Goal: Task Accomplishment & Management: Complete application form

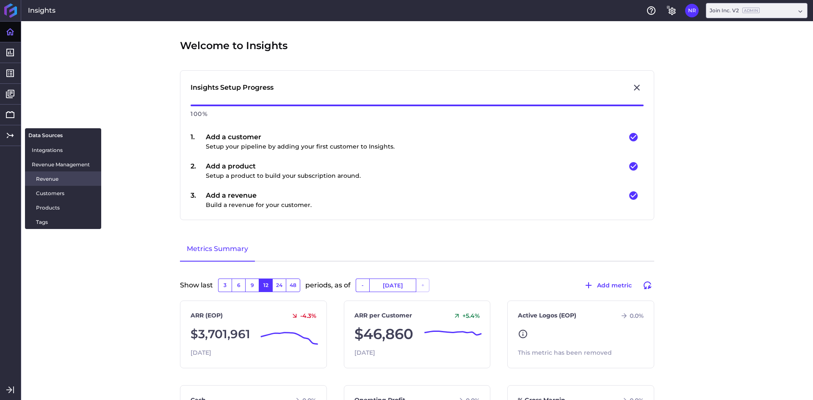
click at [65, 180] on span "Revenue" at bounding box center [65, 178] width 58 height 9
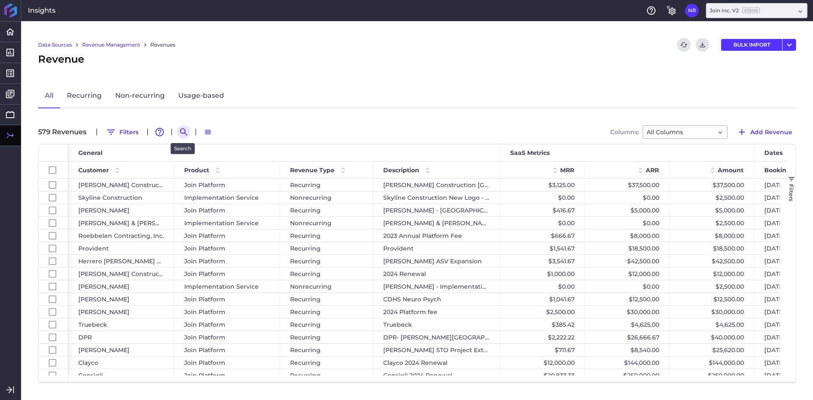
click at [187, 136] on icon "Search by" at bounding box center [184, 132] width 10 height 10
click at [215, 136] on input at bounding box center [225, 132] width 68 height 13
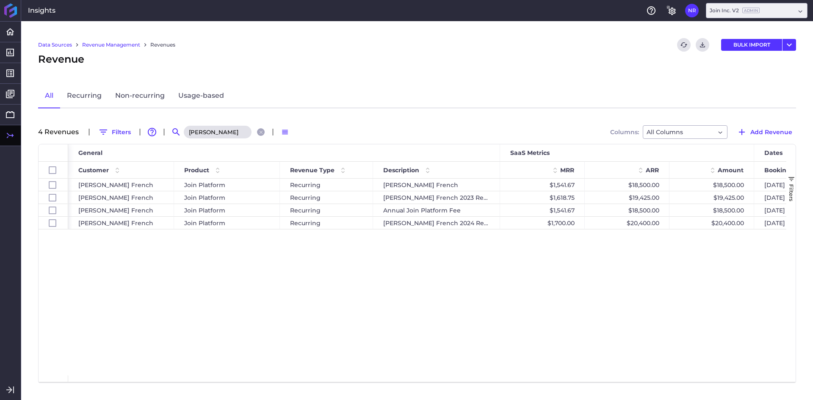
type input "[PERSON_NAME]"
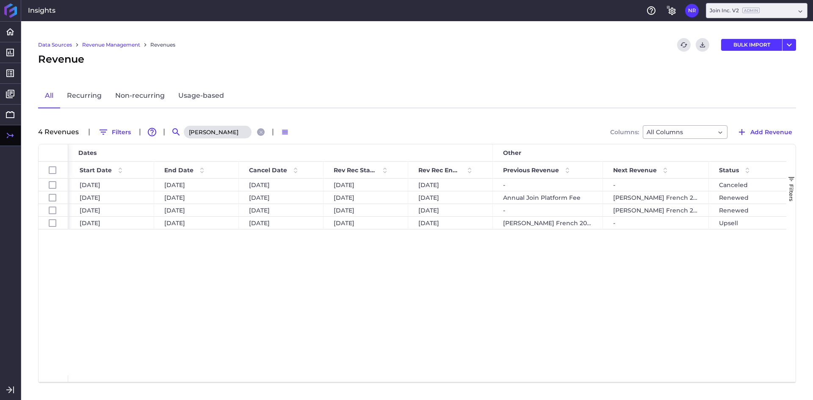
scroll to position [0, 771]
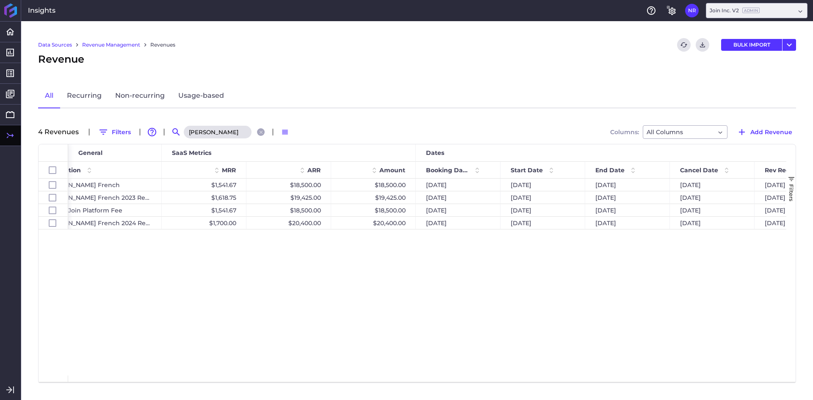
click at [554, 73] on div "Data Sources Revenue Management Revenues Refresh table data Download CSV BULK I…" at bounding box center [416, 210] width 791 height 379
click at [754, 129] on span "Add Revenue" at bounding box center [771, 131] width 42 height 9
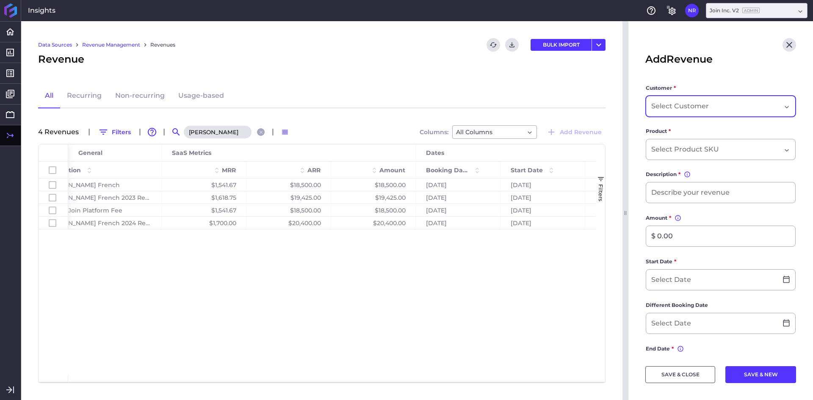
click at [695, 108] on input "Dropdown select" at bounding box center [680, 106] width 59 height 10
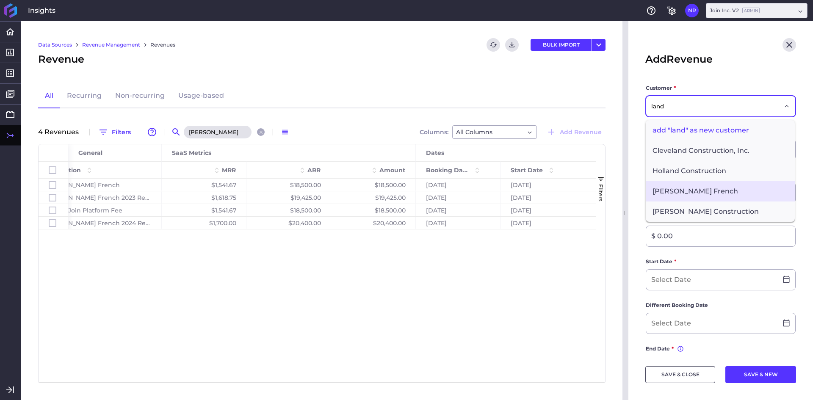
type input "land"
click at [690, 196] on span "[PERSON_NAME] French" at bounding box center [719, 191] width 149 height 20
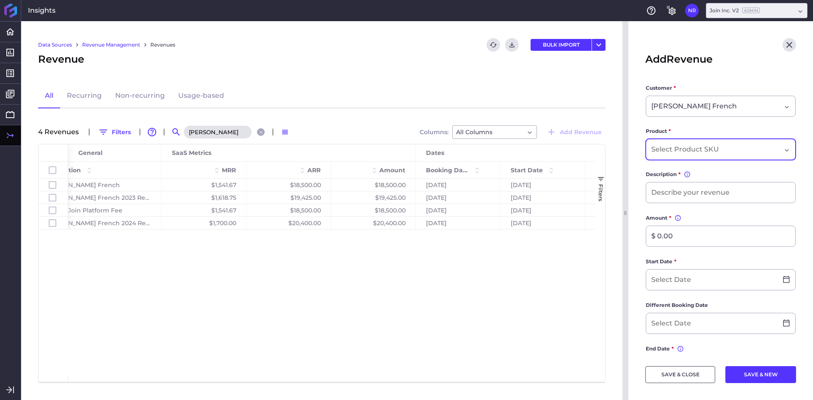
click at [711, 152] on input "Dropdown select" at bounding box center [686, 149] width 71 height 10
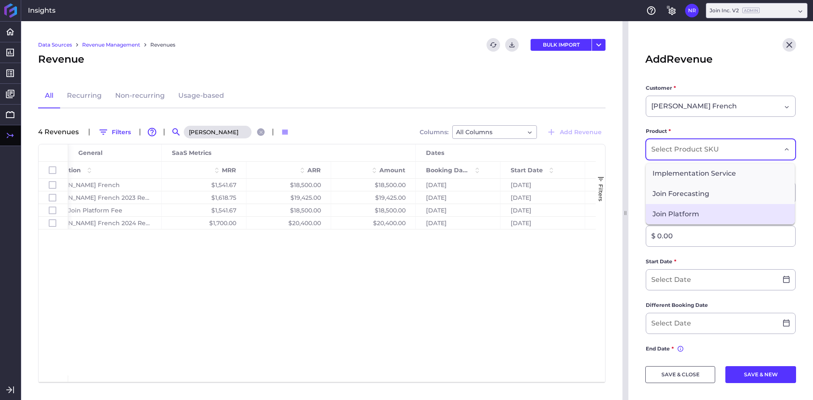
click at [685, 210] on span "Join Platform" at bounding box center [719, 214] width 149 height 20
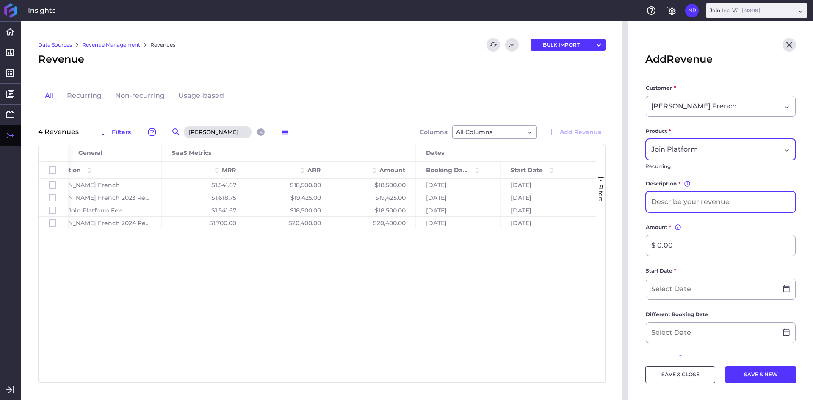
click at [708, 204] on input at bounding box center [720, 202] width 149 height 20
type input "[PERSON_NAME] French 2025 Renewal"
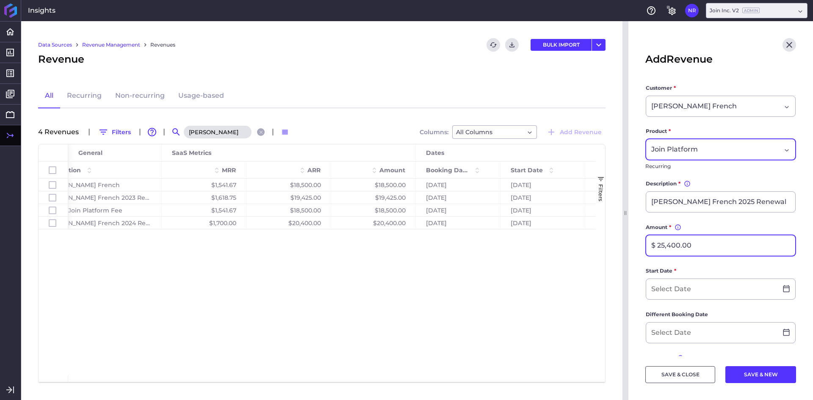
type input "$ 25,400.00"
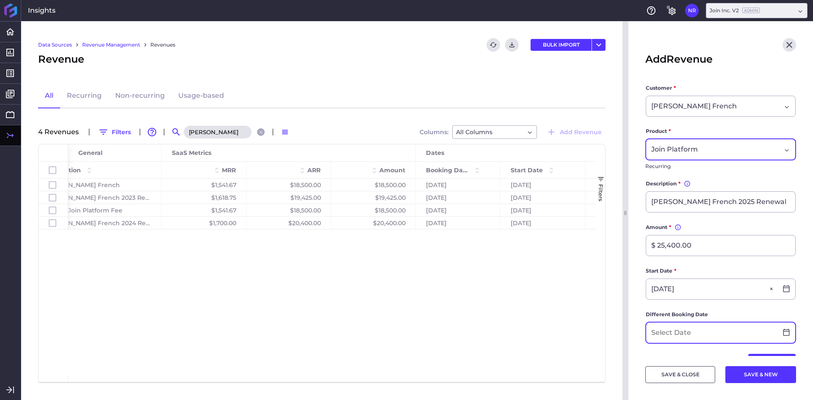
type input "[DATE]"
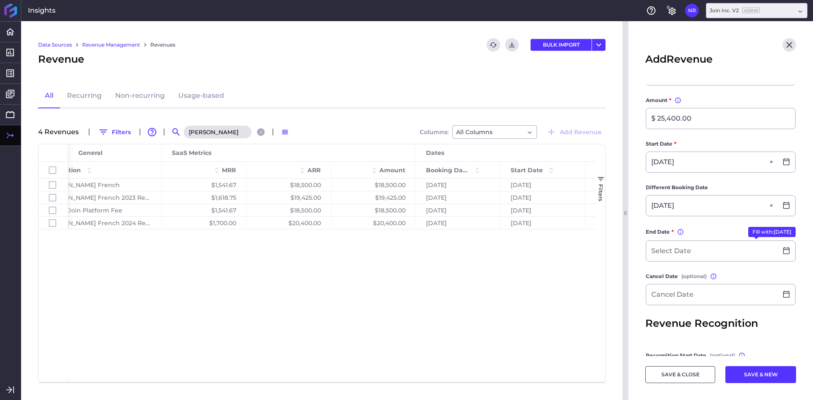
type input "[DATE]"
click at [763, 232] on button "Fill with: [DATE]" at bounding box center [771, 232] width 47 height 10
type input "[DATE]"
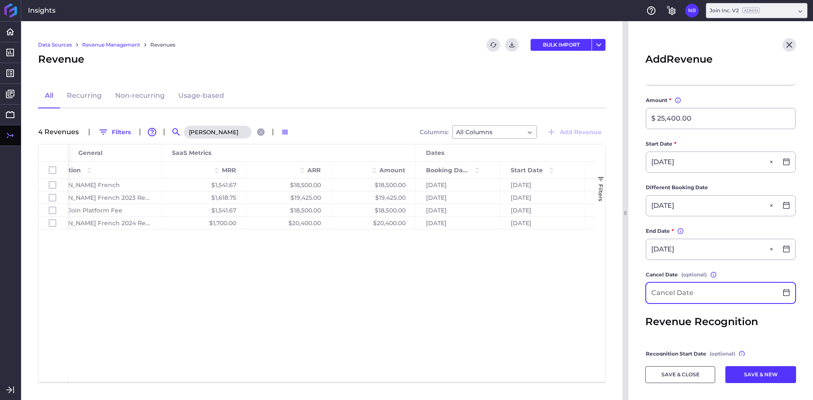
click at [675, 293] on input at bounding box center [711, 293] width 131 height 20
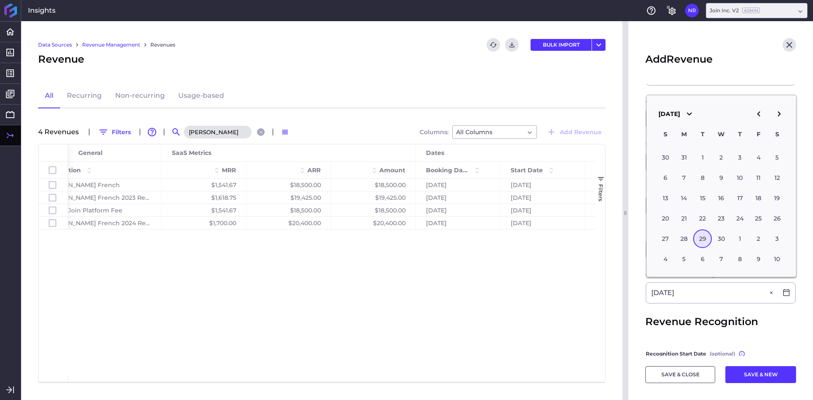
type input "[DATE]"
click at [638, 298] on main "Customer * [PERSON_NAME] French Product * Join Platform Recurring Description *…" at bounding box center [720, 209] width 185 height 504
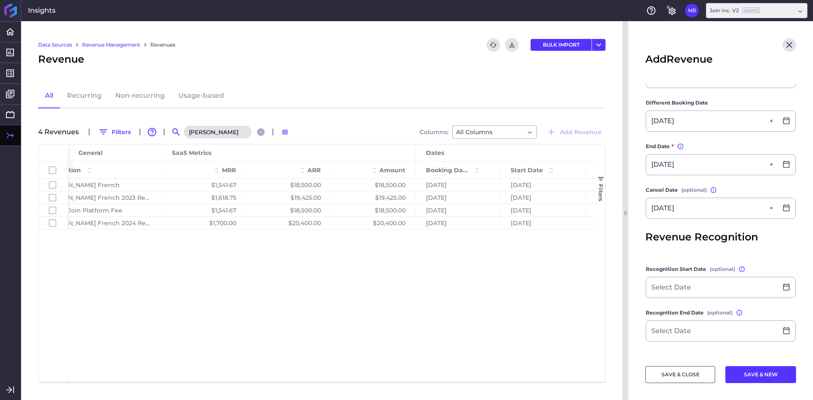
scroll to position [232, 0]
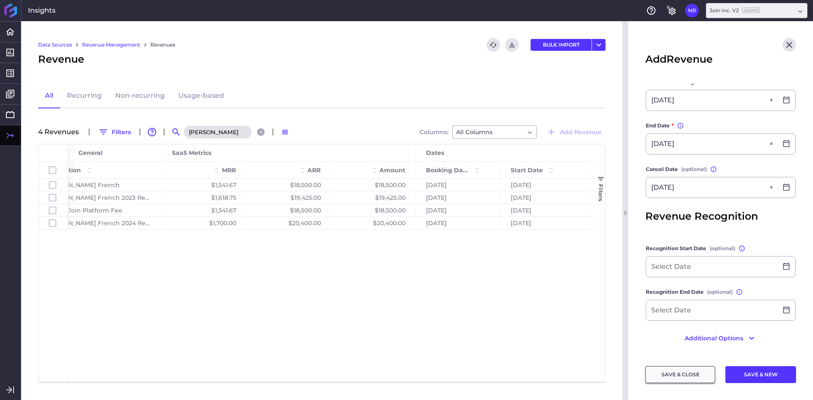
click at [675, 380] on button "SAVE & CLOSE" at bounding box center [680, 374] width 70 height 17
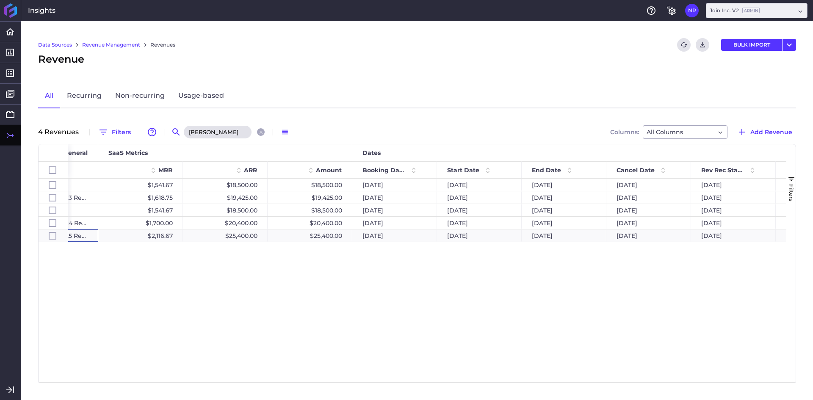
scroll to position [0, 503]
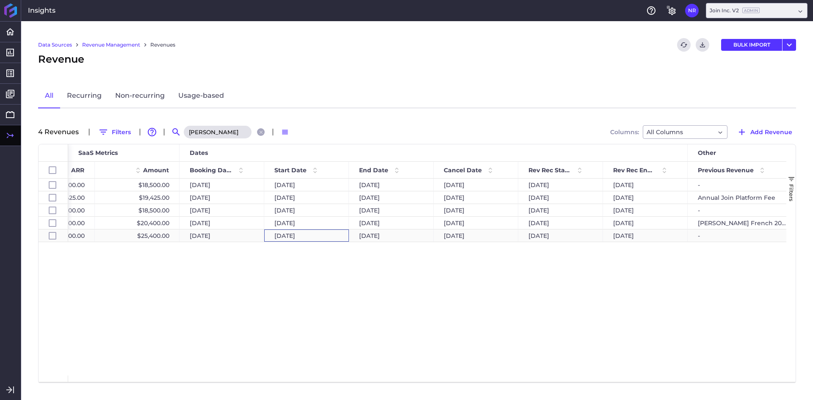
click at [297, 237] on div "[DATE]" at bounding box center [306, 235] width 85 height 12
checkbox input "false"
checkbox input "true"
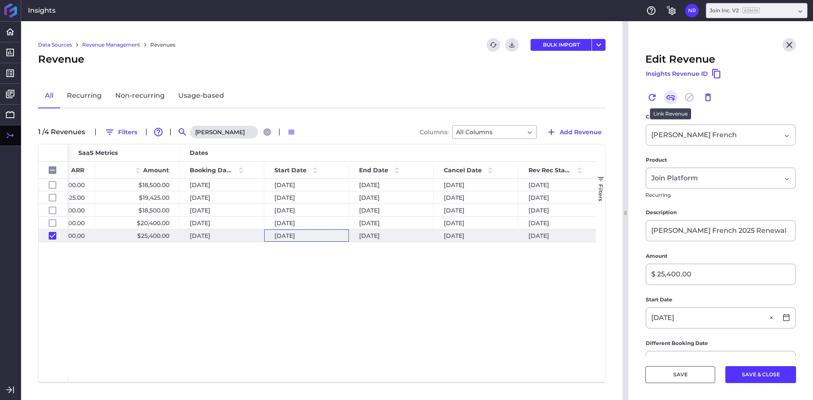
click at [669, 100] on icon "Link" at bounding box center [670, 97] width 10 height 10
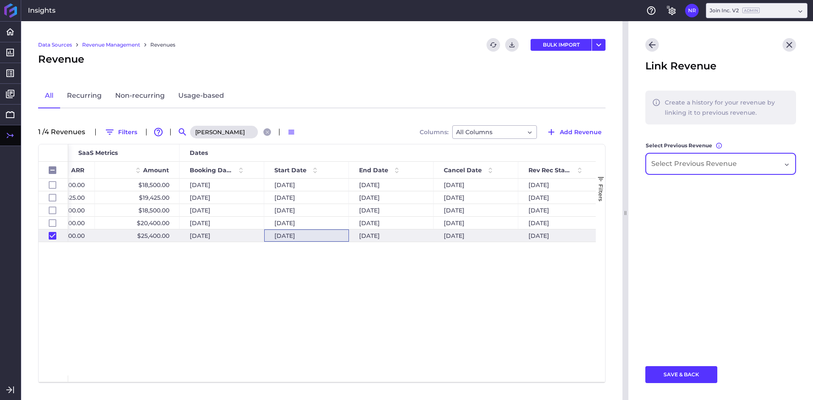
click at [687, 163] on input "Dropdown select" at bounding box center [696, 164] width 90 height 10
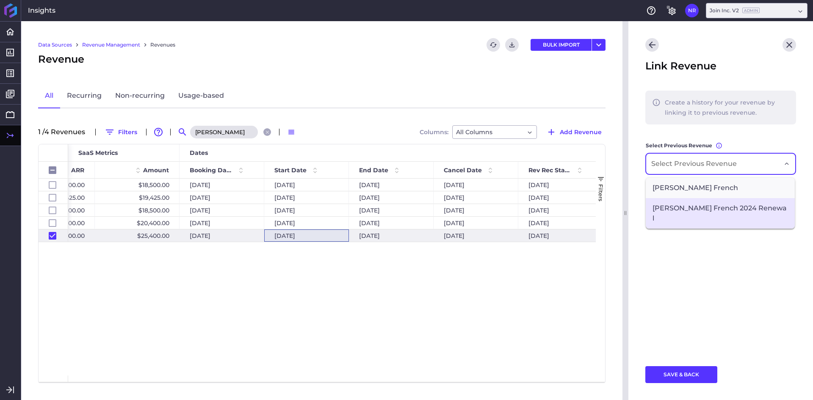
click at [685, 210] on span "[PERSON_NAME] French 2024 Renewal" at bounding box center [719, 213] width 149 height 30
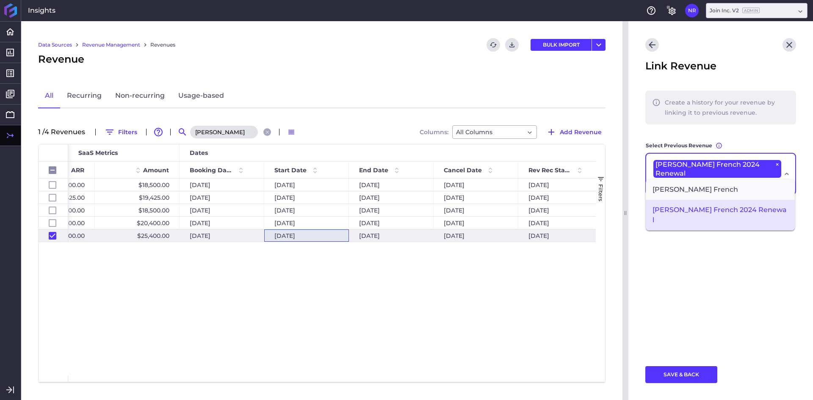
click at [693, 272] on main "Create a history for your revenue by linking it to previous revenue. Select Pre…" at bounding box center [720, 223] width 185 height 265
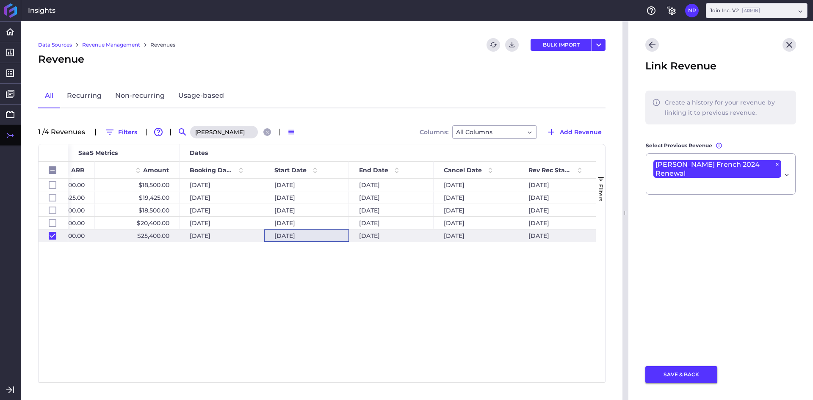
click at [685, 379] on button "SAVE & BACK" at bounding box center [681, 374] width 72 height 17
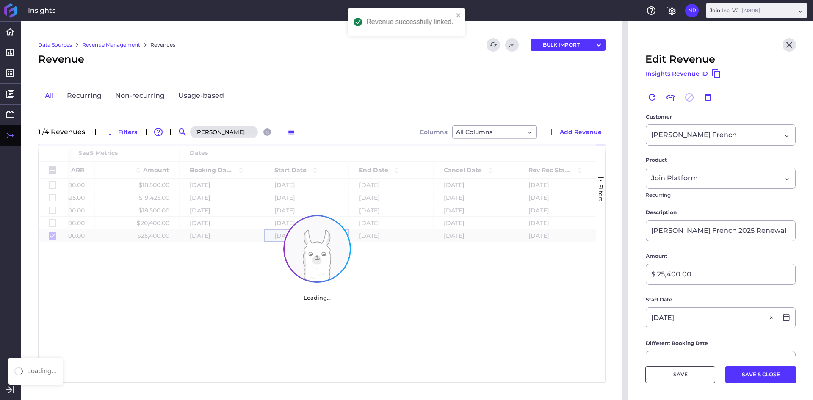
checkbox input "false"
checkbox input "true"
checkbox input "false"
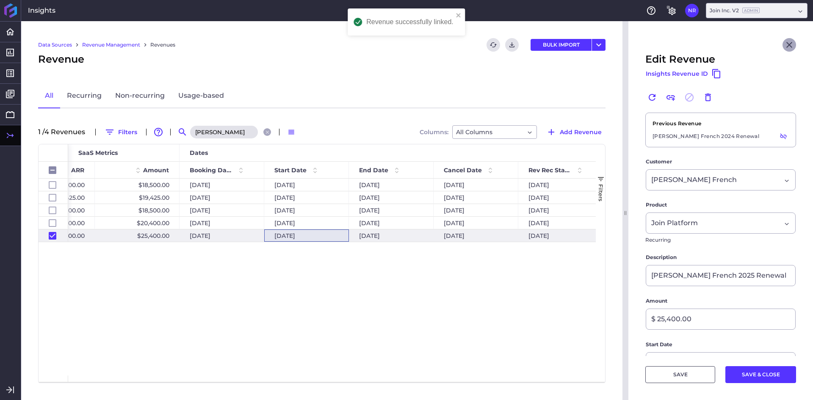
click at [784, 45] on icon "Close" at bounding box center [789, 45] width 10 height 10
checkbox input "false"
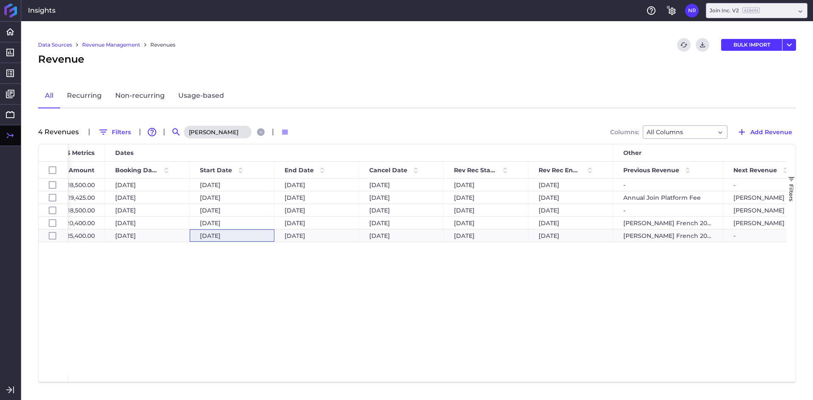
scroll to position [0, 695]
